Goal: Information Seeking & Learning: Understand process/instructions

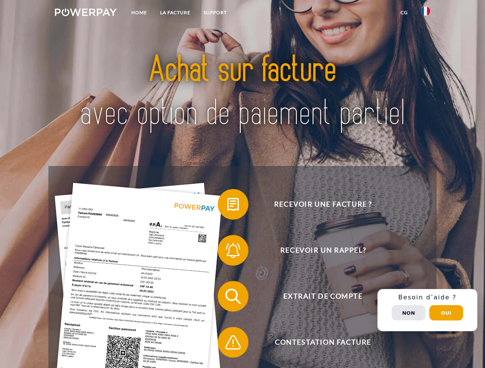
click at [86, 13] on img at bounding box center [86, 12] width 62 height 8
click at [425, 13] on img at bounding box center [425, 11] width 9 height 9
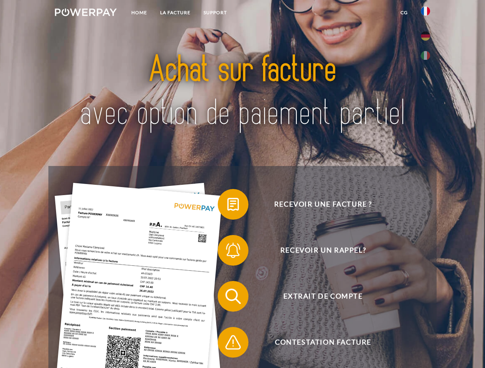
click at [404, 13] on link "CG" at bounding box center [404, 13] width 20 height 14
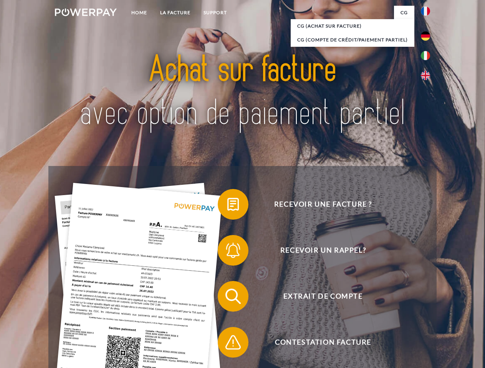
click at [227, 206] on span at bounding box center [221, 204] width 38 height 38
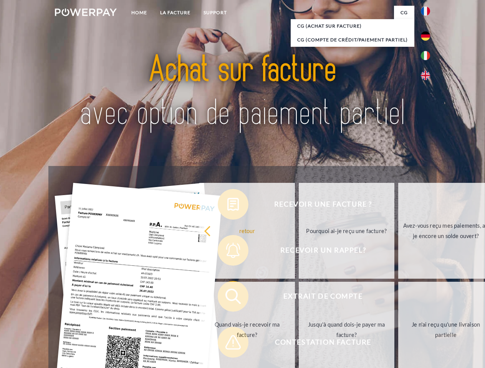
click at [299, 252] on link "Pourquoi ai-je reçu une facture?" at bounding box center [347, 231] width 96 height 96
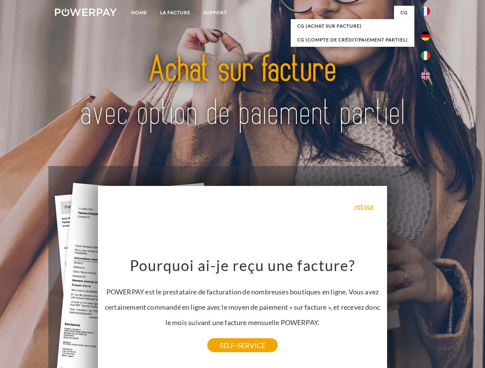
click at [227, 298] on div "Recevoir une facture ? Recevoir un rappel? Extrait de compte retour" at bounding box center [242, 319] width 388 height 307
click at [227, 344] on link "SELF-SERVICE" at bounding box center [242, 346] width 70 height 14
click at [427, 311] on div "Recevoir une facture ? Recevoir un rappel? Extrait de compte retour" at bounding box center [242, 319] width 388 height 307
click at [408, 312] on span "Extrait de compte" at bounding box center [323, 296] width 188 height 31
click at [446, 313] on header "Home LA FACTURE Support" at bounding box center [242, 265] width 485 height 530
